Goal: Task Accomplishment & Management: Manage account settings

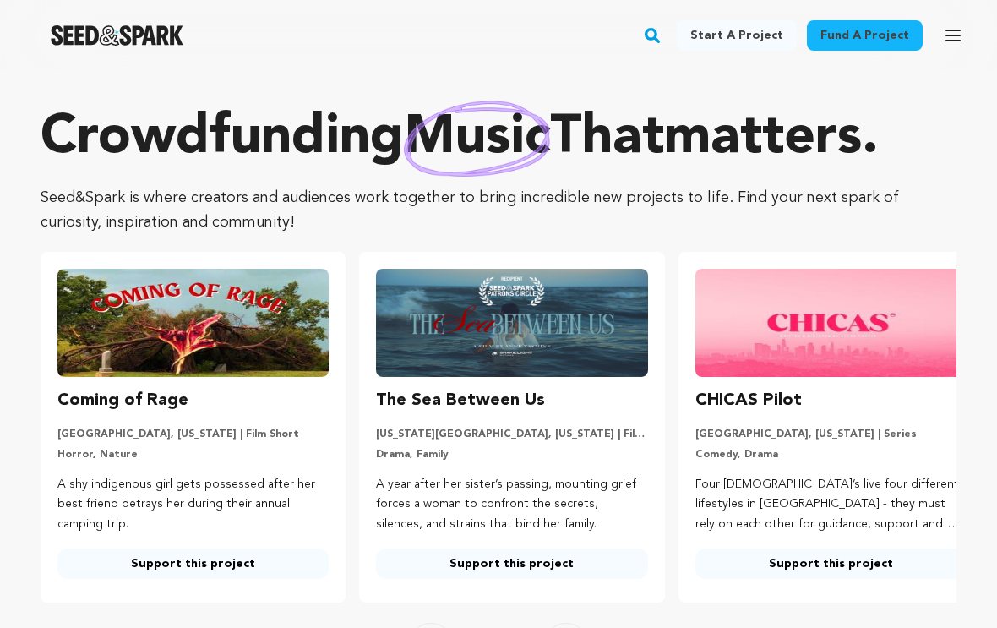
click at [961, 36] on icon "button" at bounding box center [953, 35] width 20 height 20
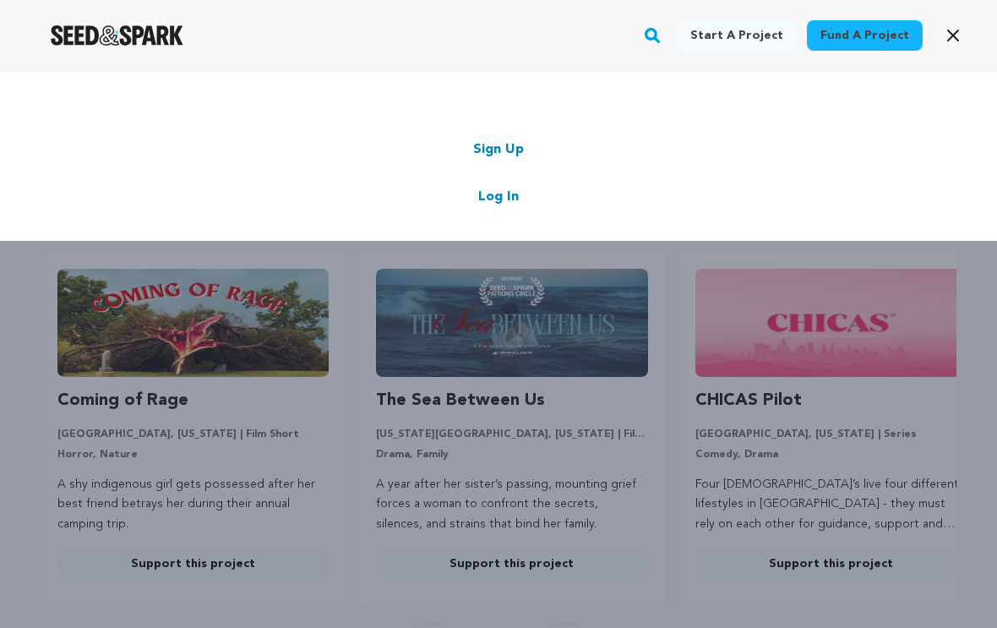
click at [508, 206] on link "Log In" at bounding box center [498, 197] width 41 height 20
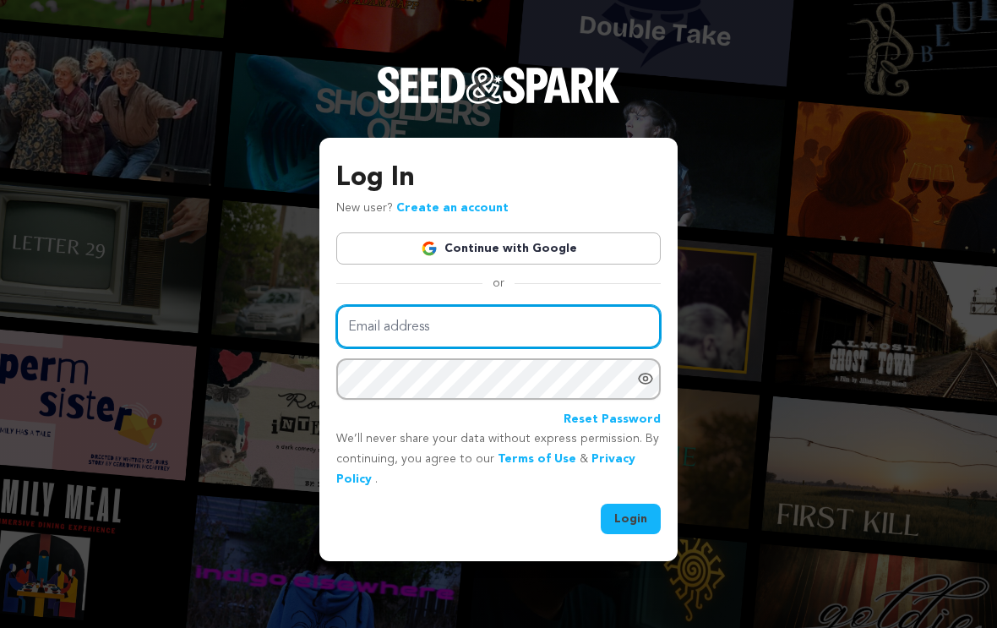
click at [514, 332] on input "Email address" at bounding box center [498, 326] width 324 height 43
type input "onelastonefilm@gmail.com"
click at [631, 530] on button "Login" at bounding box center [630, 518] width 60 height 30
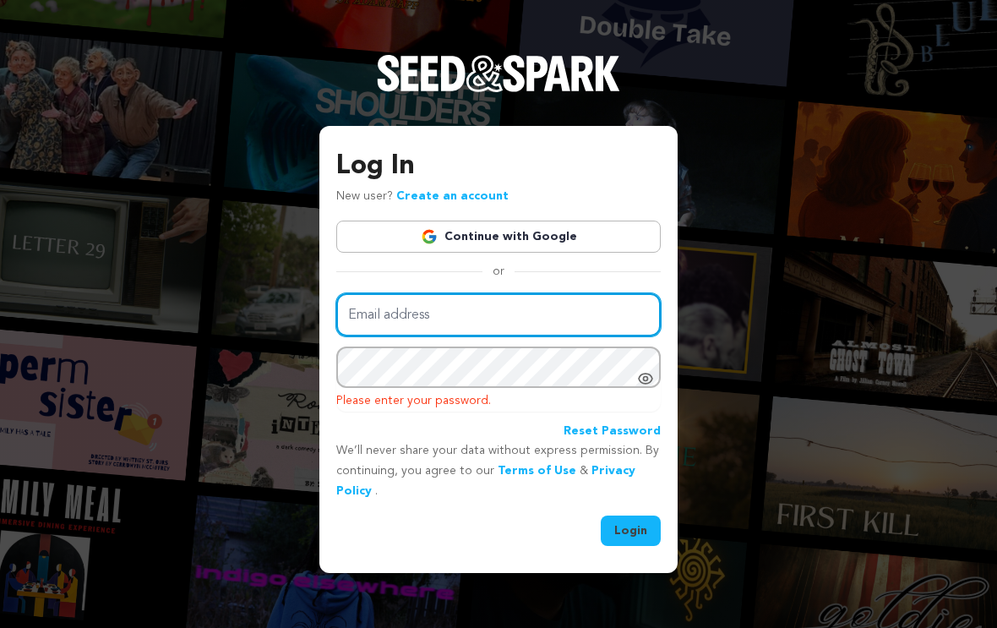
click at [377, 329] on input "Email address" at bounding box center [498, 314] width 324 height 43
type input "[EMAIL_ADDRESS][DOMAIN_NAME]"
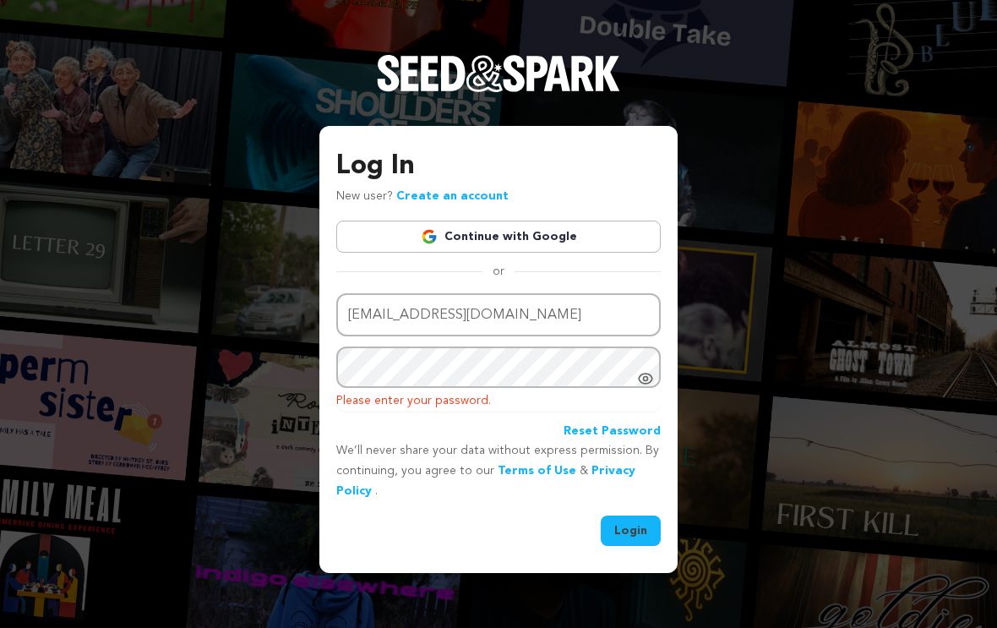
click at [645, 535] on button "Login" at bounding box center [630, 530] width 60 height 30
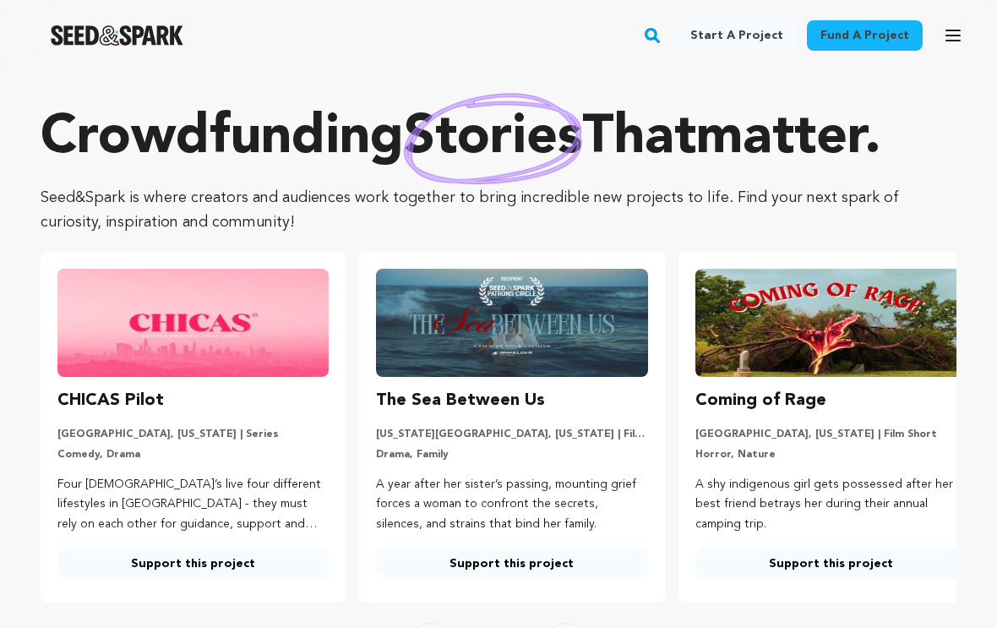
click at [948, 51] on button "Open main menu" at bounding box center [953, 36] width 34 height 34
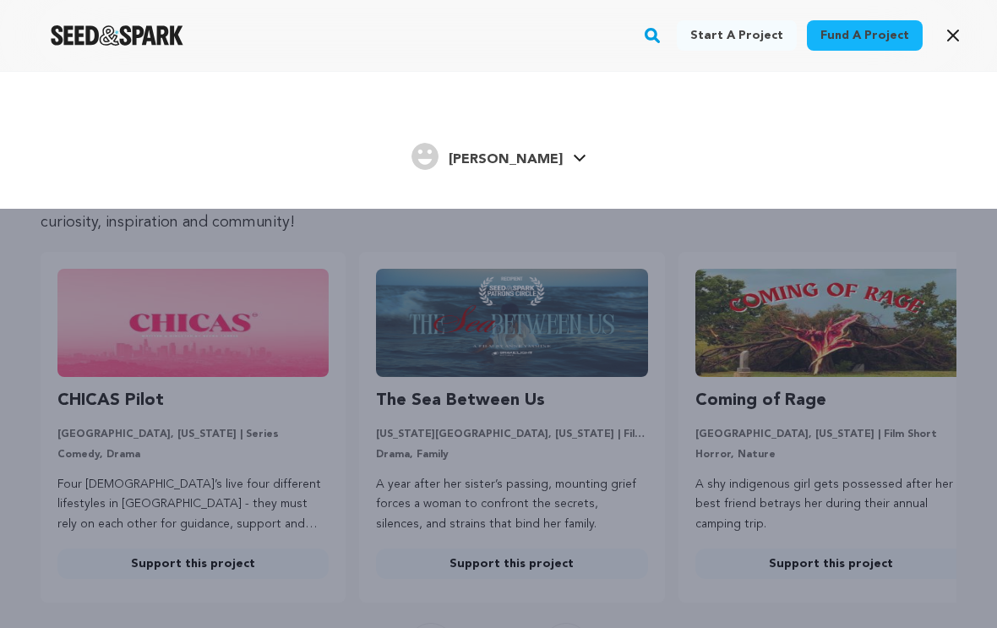
click at [536, 165] on link "Dakota L. Dakota L." at bounding box center [498, 154] width 175 height 30
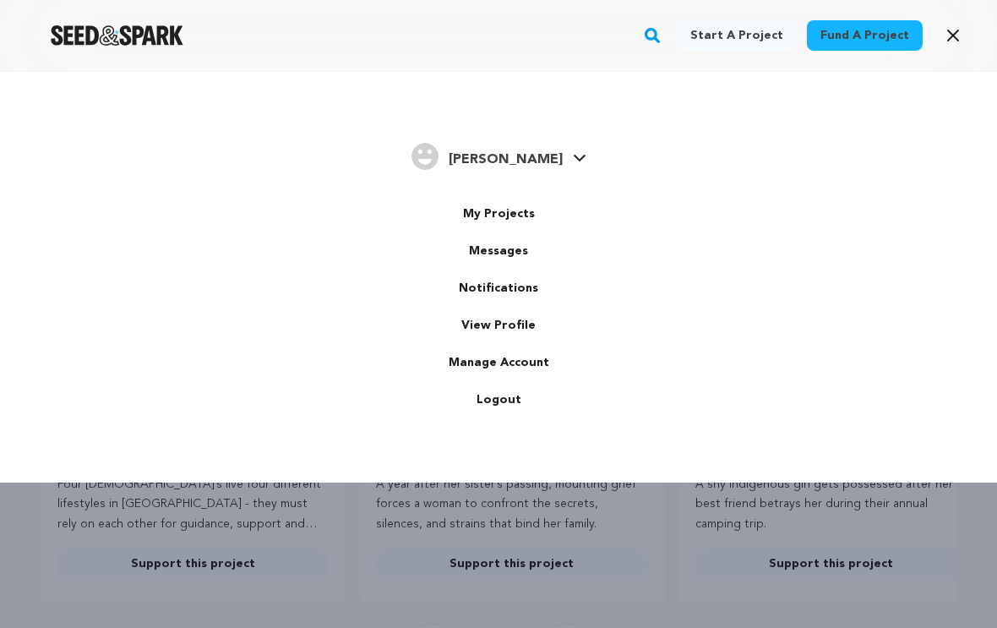
click at [527, 212] on link "My Projects" at bounding box center [498, 213] width 189 height 37
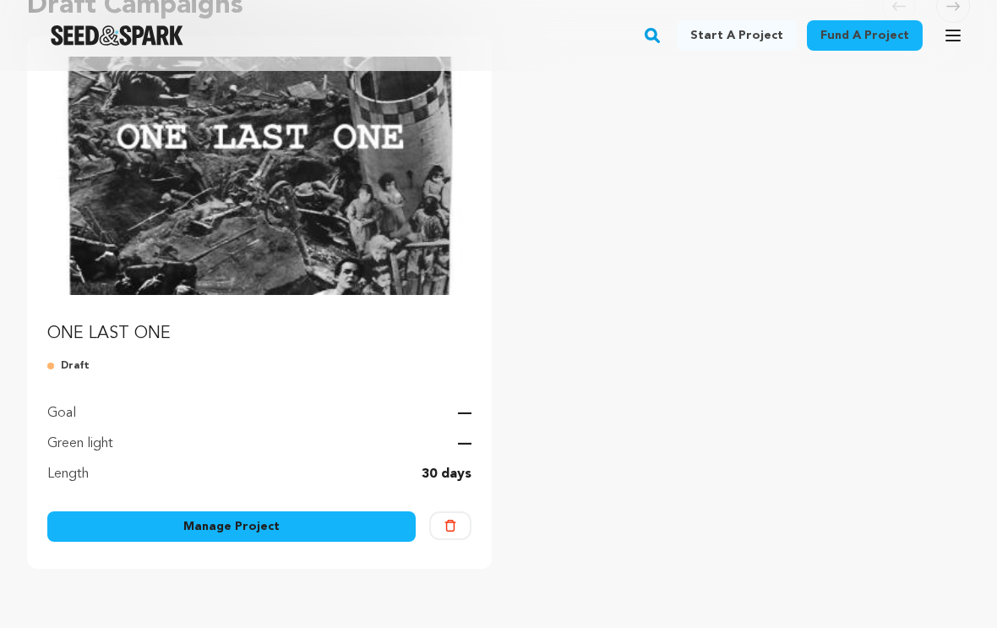
scroll to position [210, 0]
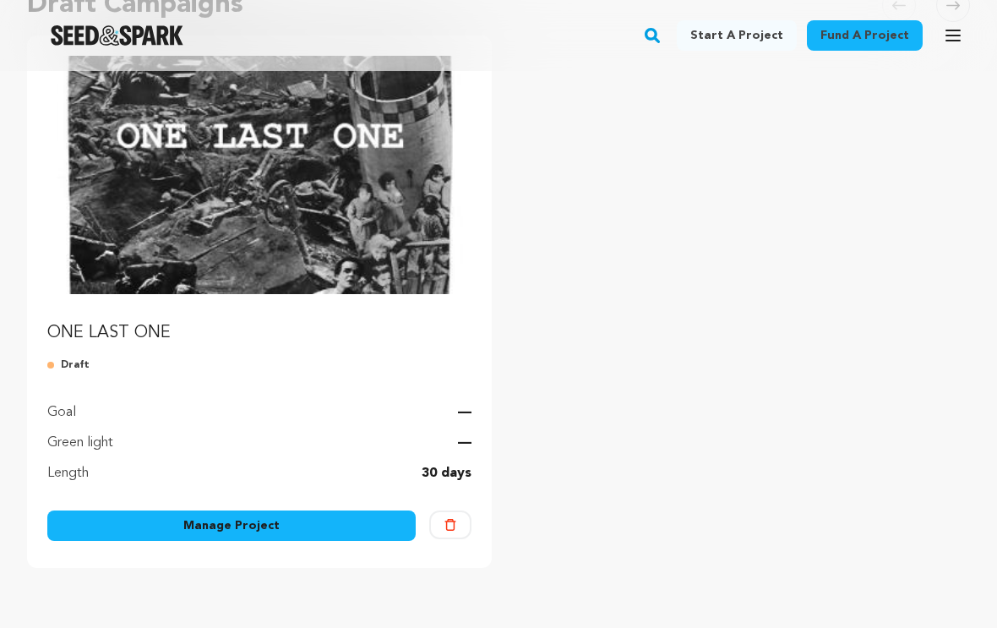
click at [321, 526] on link "Manage Project" at bounding box center [231, 525] width 368 height 30
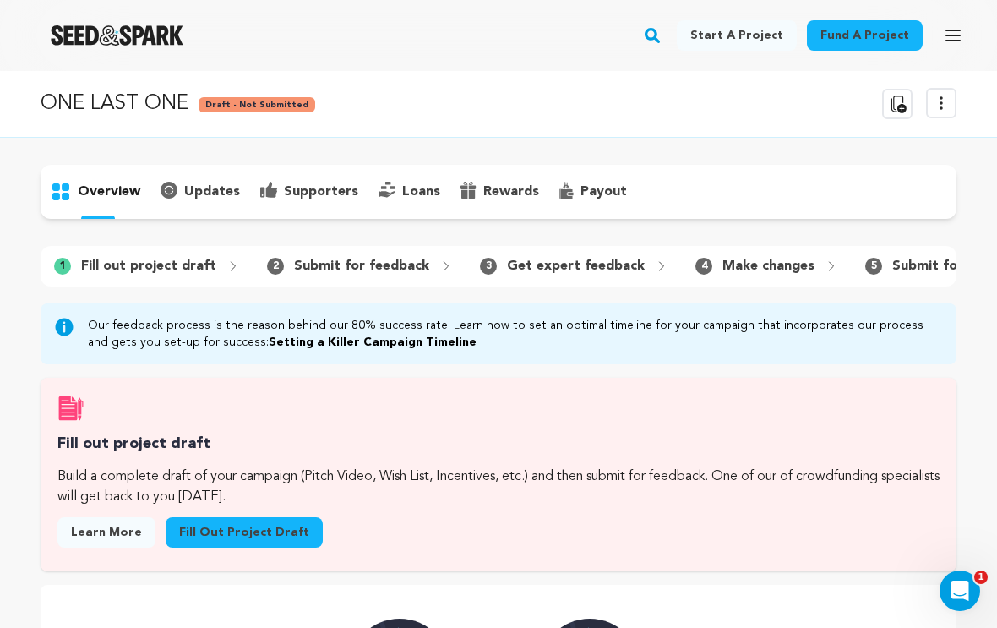
click at [939, 106] on icon at bounding box center [941, 103] width 20 height 20
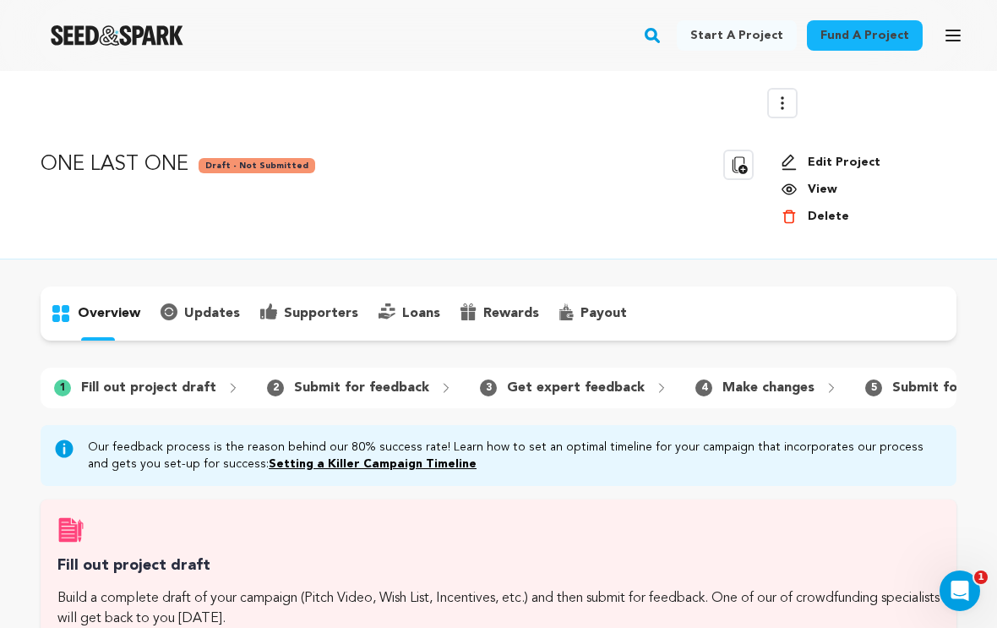
click at [828, 189] on link "View" at bounding box center [861, 189] width 162 height 17
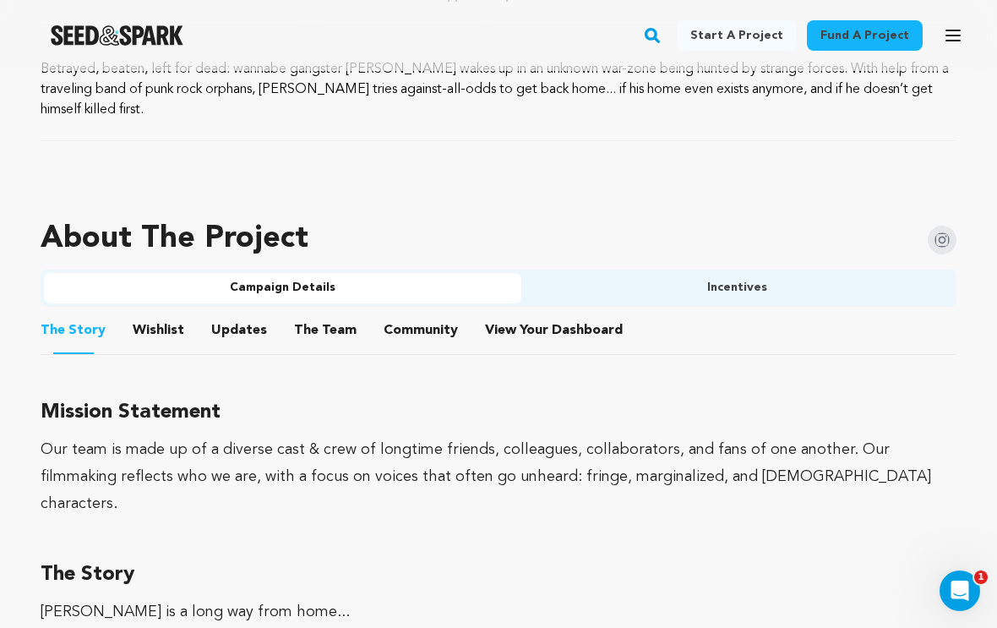
scroll to position [827, 0]
click at [317, 314] on button "The Team" at bounding box center [325, 334] width 41 height 41
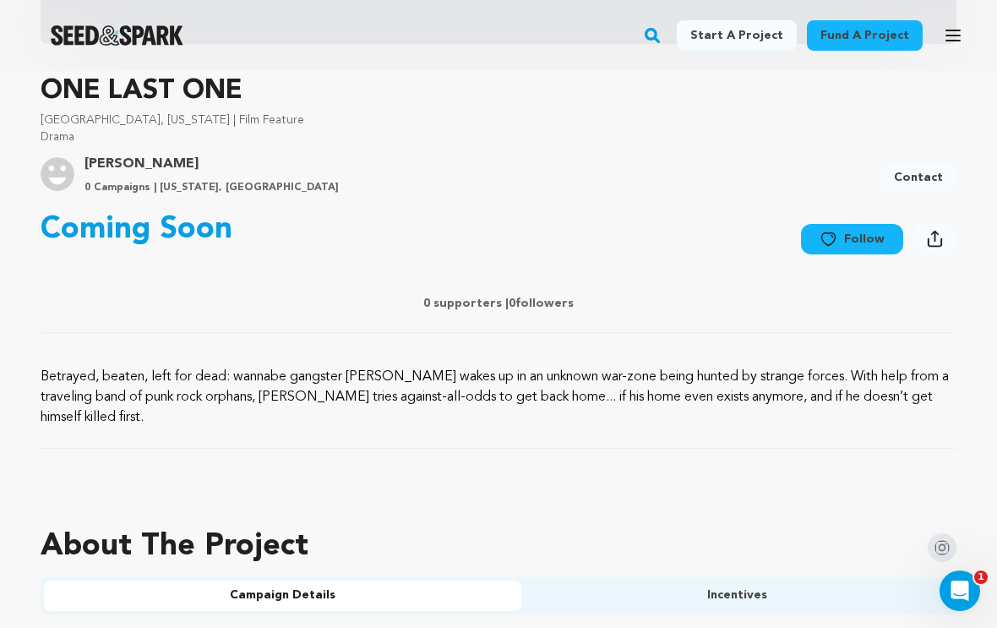
scroll to position [703, 0]
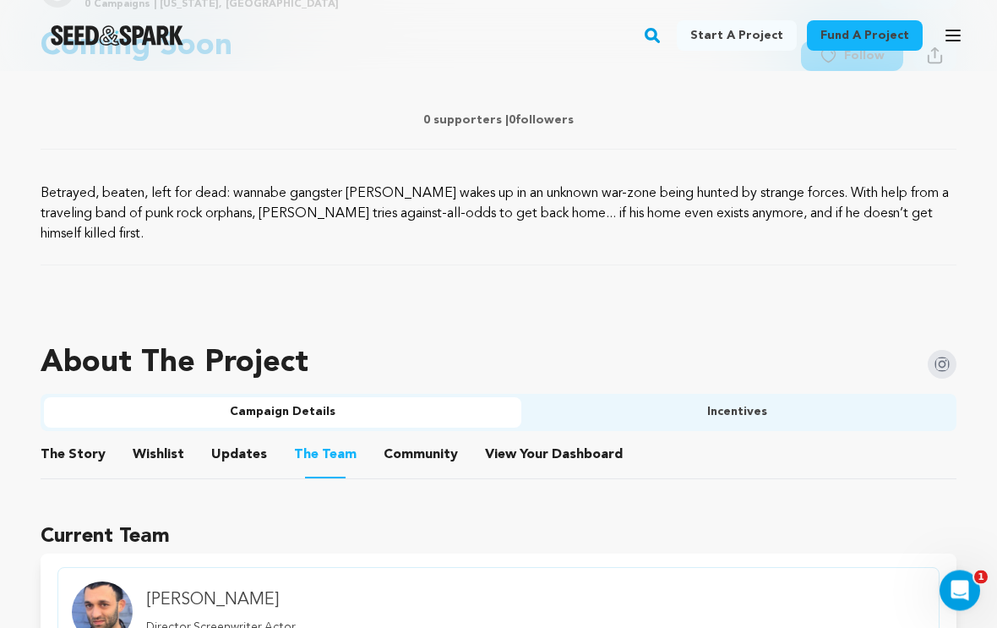
click at [230, 438] on button "Updates" at bounding box center [239, 458] width 41 height 41
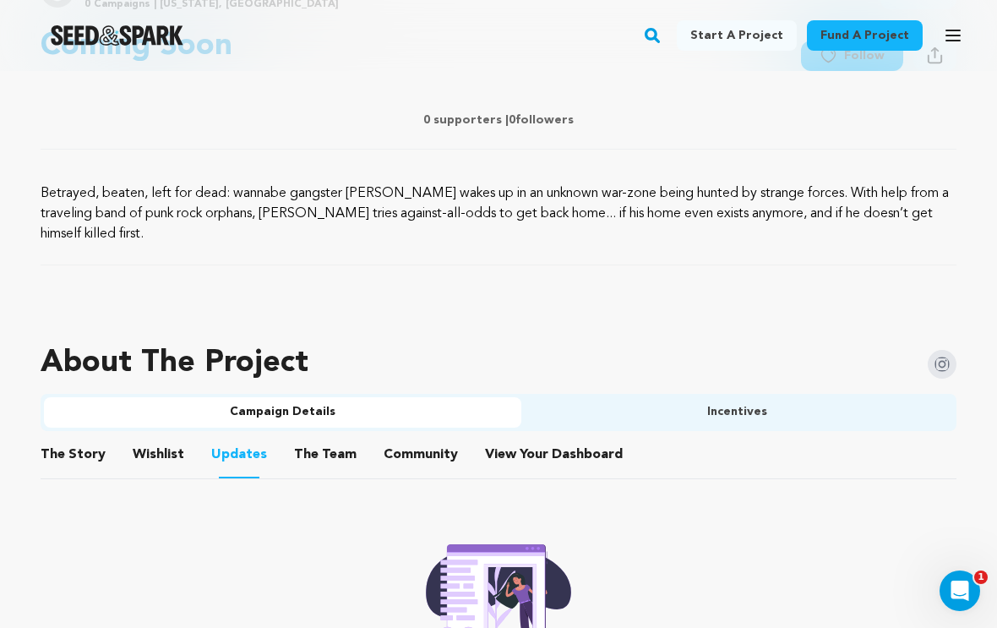
click at [161, 437] on button "Wishlist" at bounding box center [159, 457] width 41 height 41
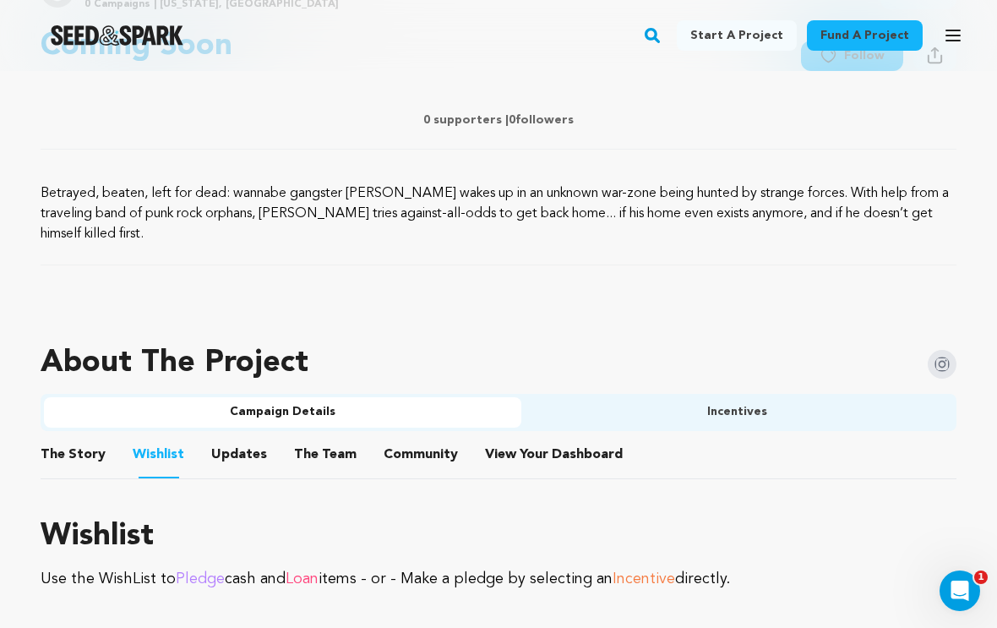
click at [84, 437] on button "The Story" at bounding box center [73, 457] width 41 height 41
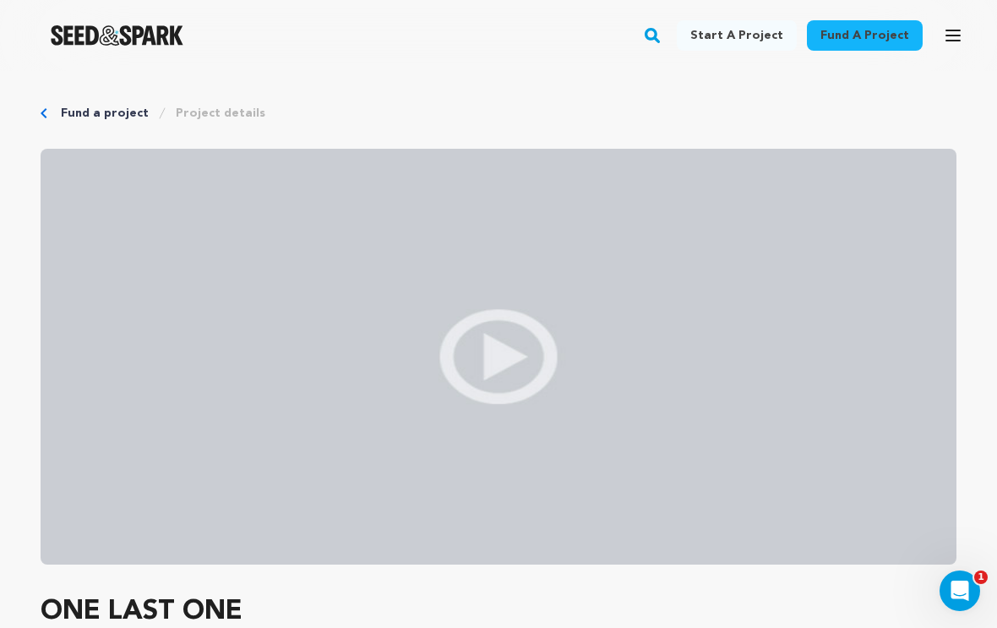
click at [963, 33] on button "Open main menu" at bounding box center [953, 36] width 34 height 34
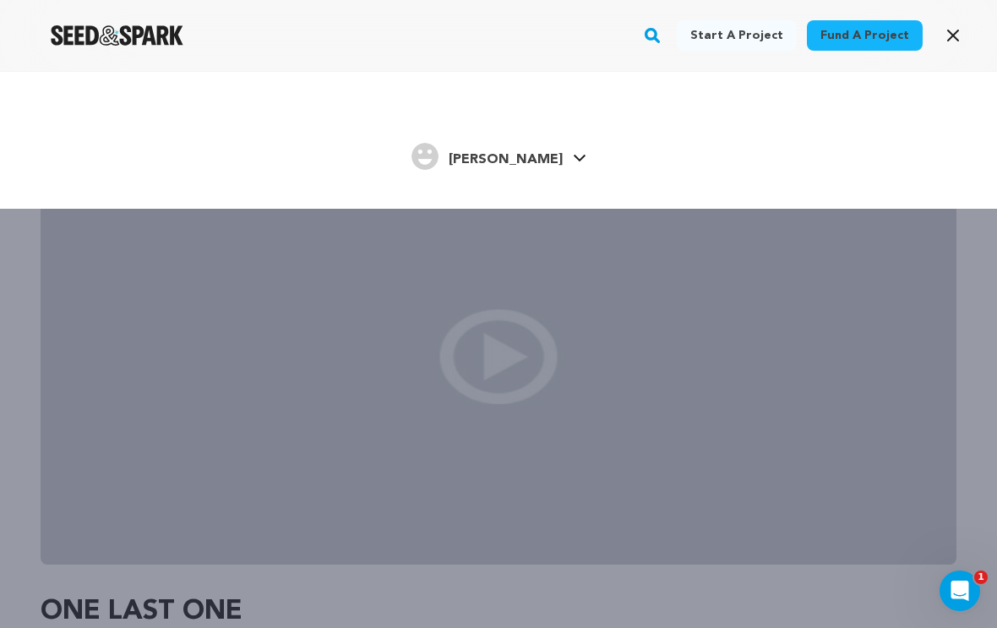
click at [541, 160] on link "Dakota L. Dakota L." at bounding box center [498, 154] width 175 height 30
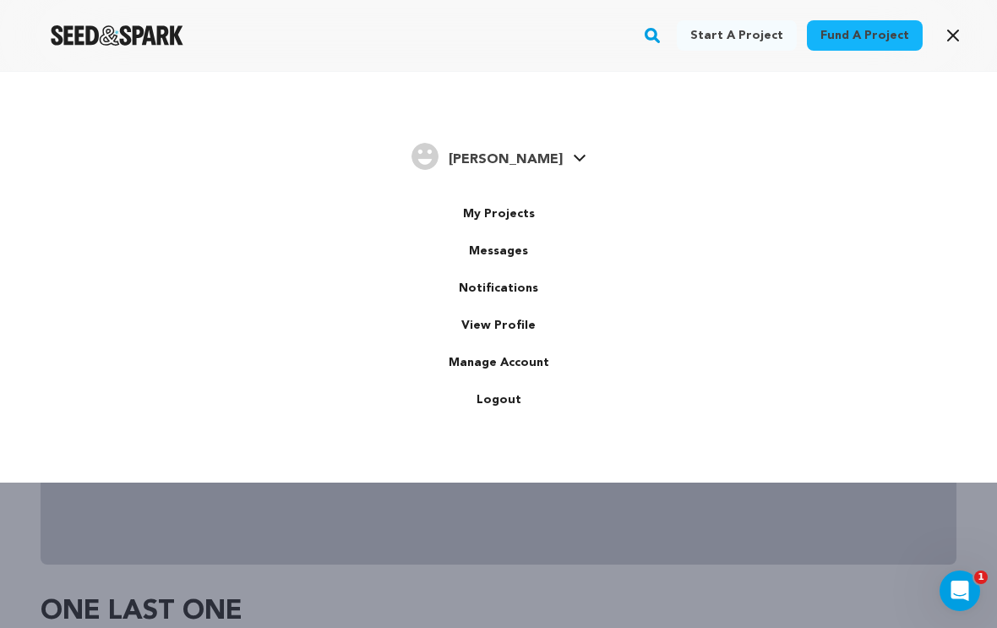
click at [502, 404] on link "Logout" at bounding box center [498, 399] width 189 height 37
